Goal: Information Seeking & Learning: Learn about a topic

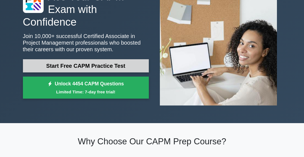
click at [112, 64] on link "Start Free CAPM Practice Test" at bounding box center [86, 65] width 126 height 13
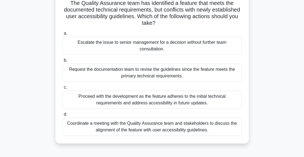
scroll to position [48, 0]
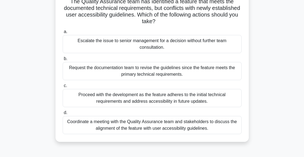
click at [151, 123] on div "Coordinate a meeting with the Quality Assurance team and stakeholders to discus…" at bounding box center [152, 125] width 179 height 18
click at [63, 115] on input "d. Coordinate a meeting with the Quality Assurance team and stakeholders to dis…" at bounding box center [63, 113] width 0 height 4
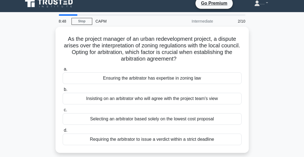
scroll to position [0, 0]
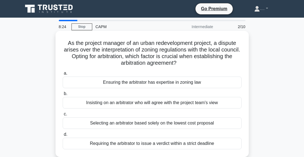
click at [264, 74] on div "As the project manager of an urban redevelopment project, a dispute arises over…" at bounding box center [152, 98] width 265 height 133
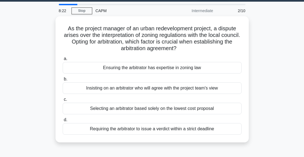
scroll to position [20, 0]
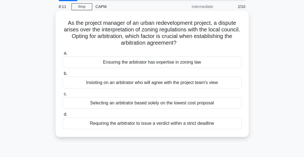
click at [203, 63] on div "Ensuring the arbitrator has expertise in zoning law" at bounding box center [152, 63] width 179 height 12
click at [63, 55] on input "a. Ensuring the arbitrator has expertise in zoning law" at bounding box center [63, 54] width 0 height 4
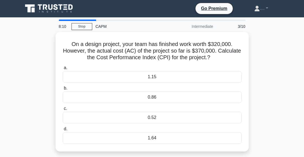
scroll to position [0, 0]
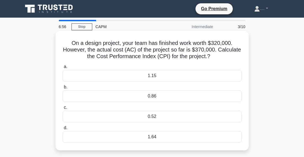
click at [154, 98] on div "0.86" at bounding box center [152, 96] width 179 height 12
click at [63, 89] on input "b. 0.86" at bounding box center [63, 88] width 0 height 4
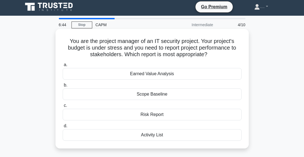
scroll to position [3, 0]
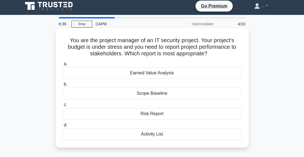
click at [184, 73] on div "Earned Value Analysis" at bounding box center [152, 73] width 179 height 12
click at [63, 66] on input "a. Earned Value Analysis" at bounding box center [63, 64] width 0 height 4
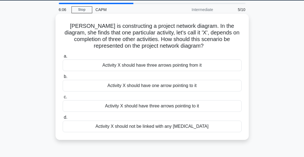
scroll to position [16, 0]
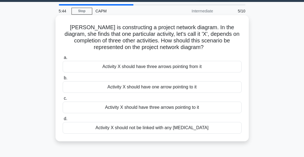
click at [161, 110] on div "Activity X should have three arrows pointing to it" at bounding box center [152, 108] width 179 height 12
click at [63, 100] on input "c. Activity X should have three arrows pointing to it" at bounding box center [63, 99] width 0 height 4
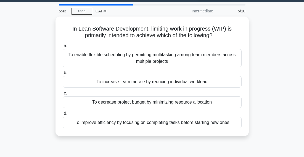
scroll to position [0, 0]
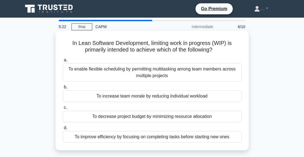
click at [149, 73] on div "To enable flexible scheduling by permitting multitasking among team members acr…" at bounding box center [152, 72] width 179 height 18
click at [63, 62] on input "a. To enable flexible scheduling by permitting multitasking among team members …" at bounding box center [63, 60] width 0 height 4
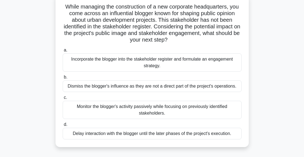
scroll to position [39, 0]
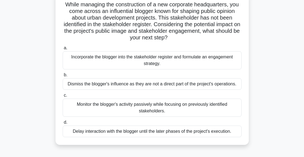
click at [187, 106] on div "Monitor the blogger's activity passively while focusing on previously identifie…" at bounding box center [152, 108] width 179 height 18
click at [63, 97] on input "c. Monitor the blogger's activity passively while focusing on previously identi…" at bounding box center [63, 96] width 0 height 4
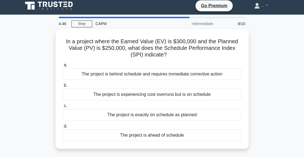
scroll to position [0, 0]
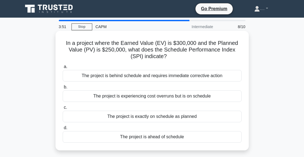
click at [182, 99] on div "The project is experiencing cost overruns but is on schedule" at bounding box center [152, 96] width 179 height 12
click at [63, 89] on input "b. The project is experiencing cost overruns but is on schedule" at bounding box center [63, 88] width 0 height 4
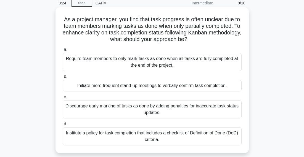
scroll to position [24, 0]
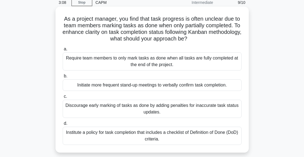
click at [195, 136] on div "Institute a policy for task completion that includes a checklist of Definition …" at bounding box center [152, 136] width 179 height 18
click at [63, 126] on input "d. Institute a policy for task completion that includes a checklist of Definiti…" at bounding box center [63, 124] width 0 height 4
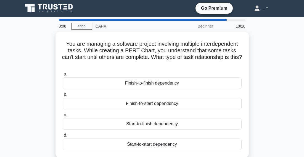
scroll to position [0, 0]
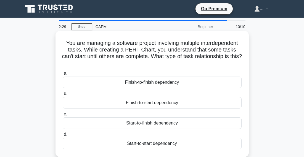
click at [227, 97] on div "Finish-to-start dependency" at bounding box center [152, 103] width 179 height 12
click at [63, 94] on input "b. Finish-to-start dependency" at bounding box center [63, 94] width 0 height 4
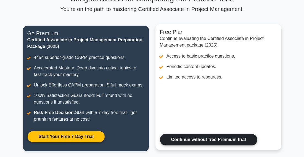
scroll to position [50, 0]
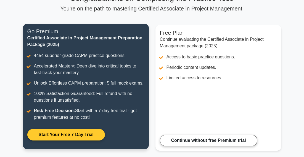
click at [82, 134] on link "Start Your Free 7-Day Trial" at bounding box center [66, 135] width 78 height 12
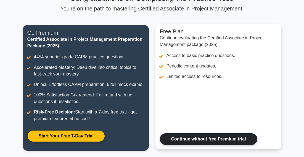
click at [174, 134] on link "Continue without free Premium trial" at bounding box center [208, 140] width 97 height 12
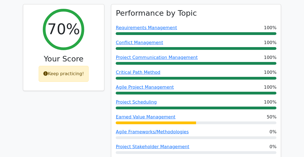
scroll to position [249, 0]
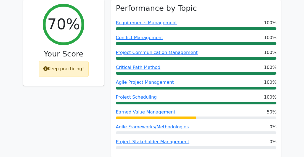
click at [175, 146] on div at bounding box center [196, 147] width 161 height 3
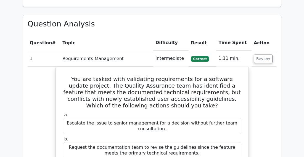
scroll to position [476, 0]
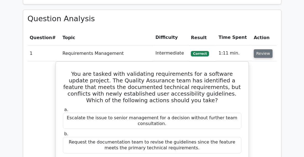
click at [264, 49] on button "Review" at bounding box center [263, 53] width 19 height 9
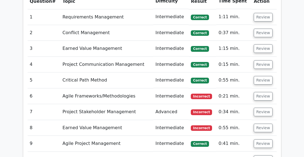
scroll to position [512, 0]
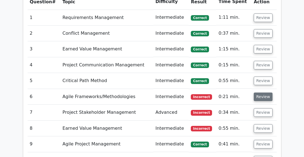
click at [262, 93] on button "Review" at bounding box center [263, 97] width 19 height 9
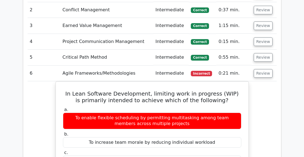
scroll to position [535, 0]
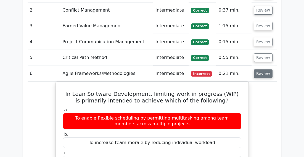
click at [260, 70] on button "Review" at bounding box center [263, 74] width 19 height 9
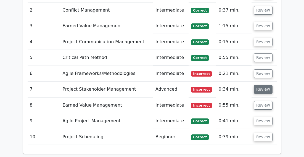
click at [261, 85] on button "Review" at bounding box center [263, 89] width 19 height 9
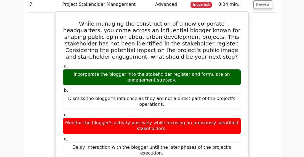
scroll to position [619, 0]
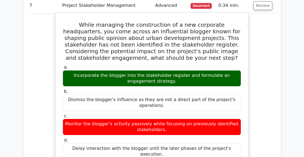
click at [216, 70] on div "Incorporate the blogger into the stakeholder register and formulate an engageme…" at bounding box center [152, 78] width 178 height 17
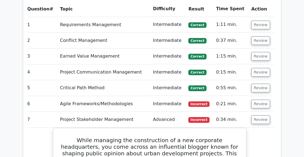
scroll to position [505, 0]
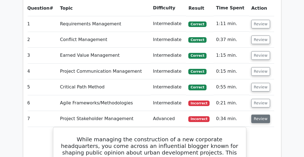
click at [262, 115] on button "Review" at bounding box center [260, 119] width 19 height 9
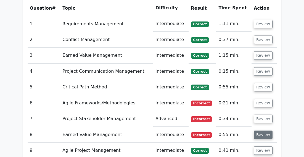
click at [260, 131] on button "Review" at bounding box center [263, 135] width 19 height 9
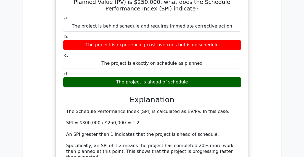
scroll to position [668, 0]
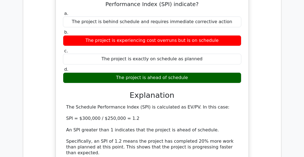
click at [152, 118] on div "The Schedule Performance Index (SPI) is calculated as EV/PV. In this case: SPI …" at bounding box center [152, 159] width 172 height 109
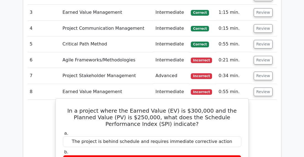
scroll to position [545, 0]
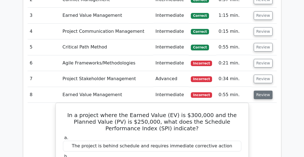
click at [260, 91] on button "Review" at bounding box center [263, 95] width 19 height 9
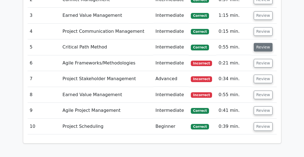
click at [264, 43] on button "Review" at bounding box center [263, 47] width 19 height 9
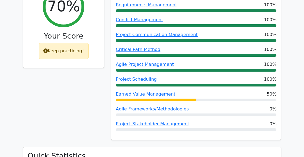
scroll to position [272, 0]
